Goal: Transaction & Acquisition: Purchase product/service

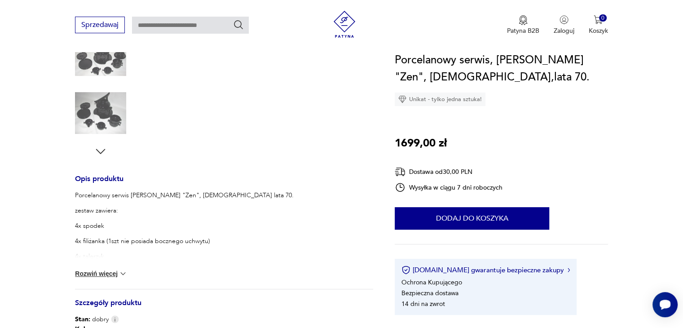
scroll to position [180, 0]
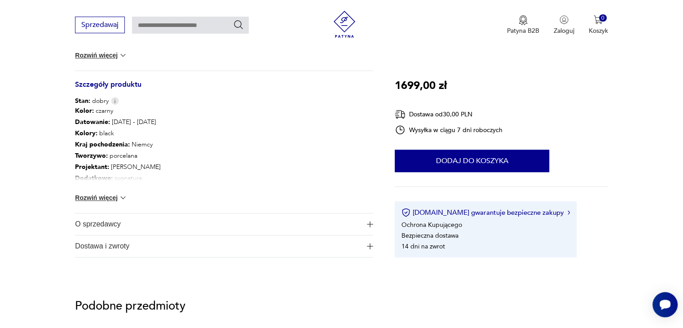
scroll to position [449, 0]
